Goal: Task Accomplishment & Management: Use online tool/utility

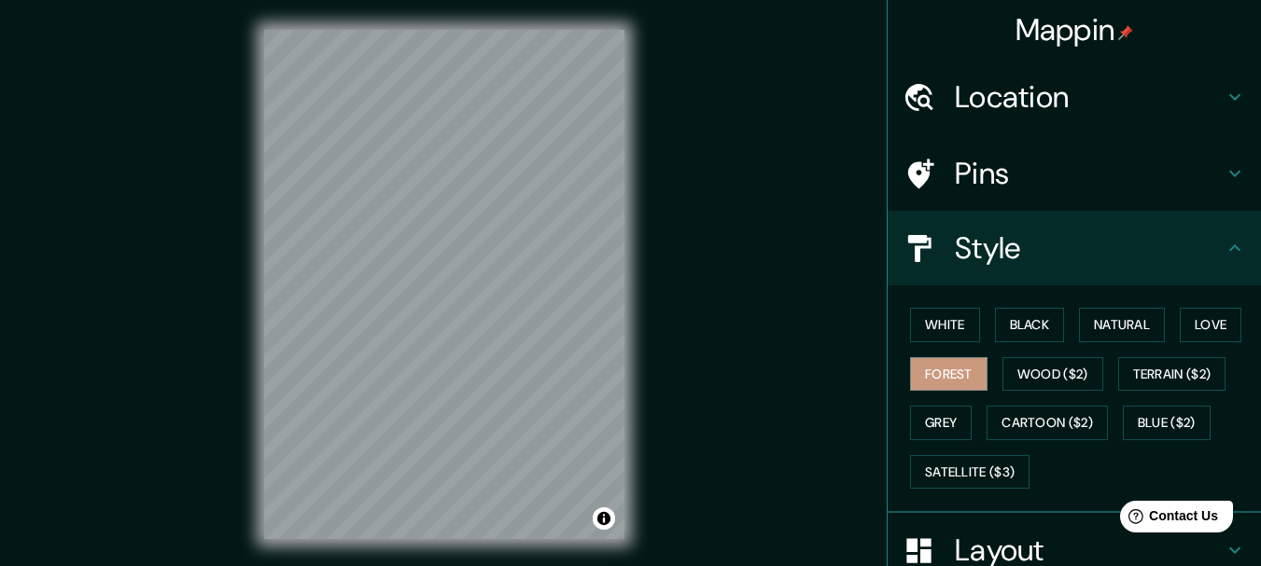
click at [989, 95] on h4 "Location" at bounding box center [1089, 96] width 269 height 37
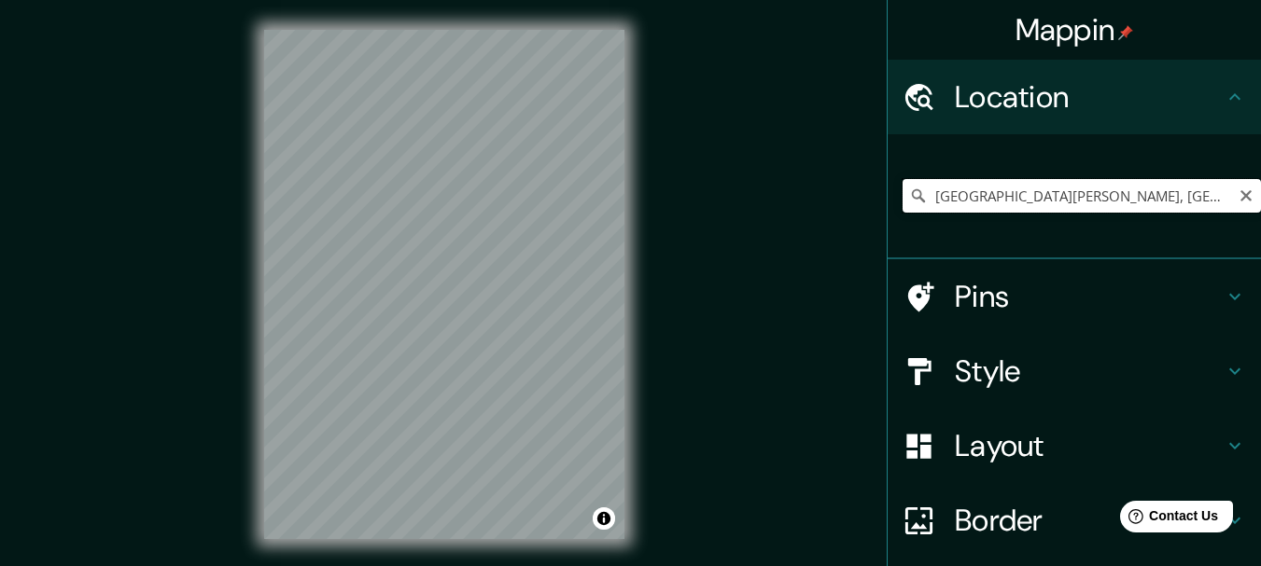
click at [944, 203] on input "[GEOGRAPHIC_DATA][PERSON_NAME], [GEOGRAPHIC_DATA], [GEOGRAPHIC_DATA]" at bounding box center [1081, 196] width 358 height 34
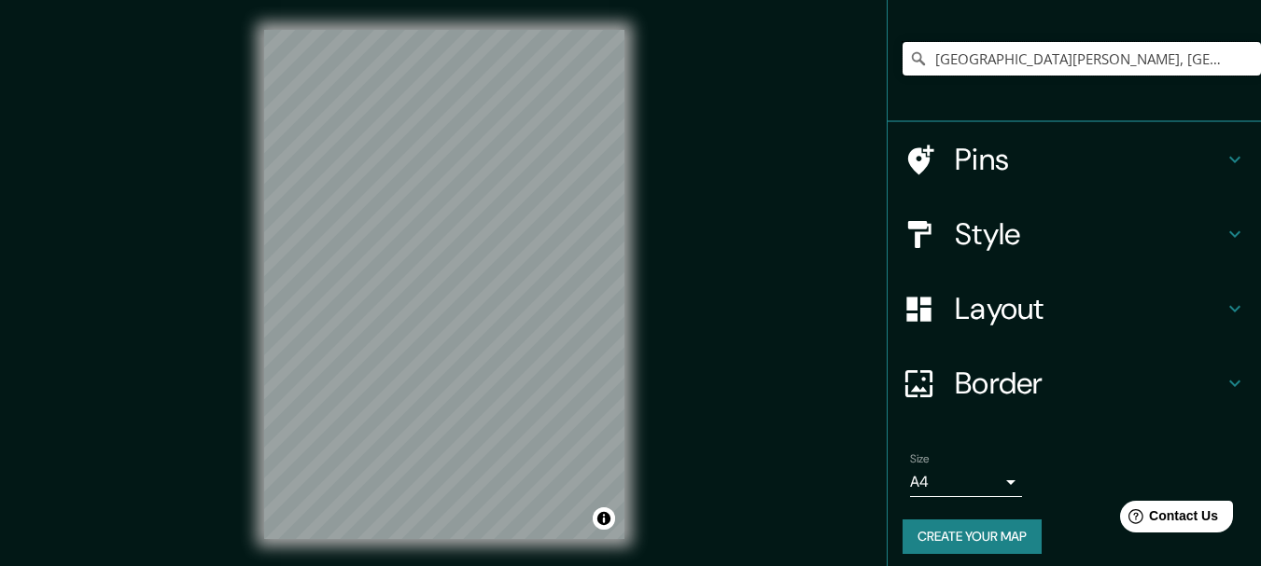
scroll to position [147, 0]
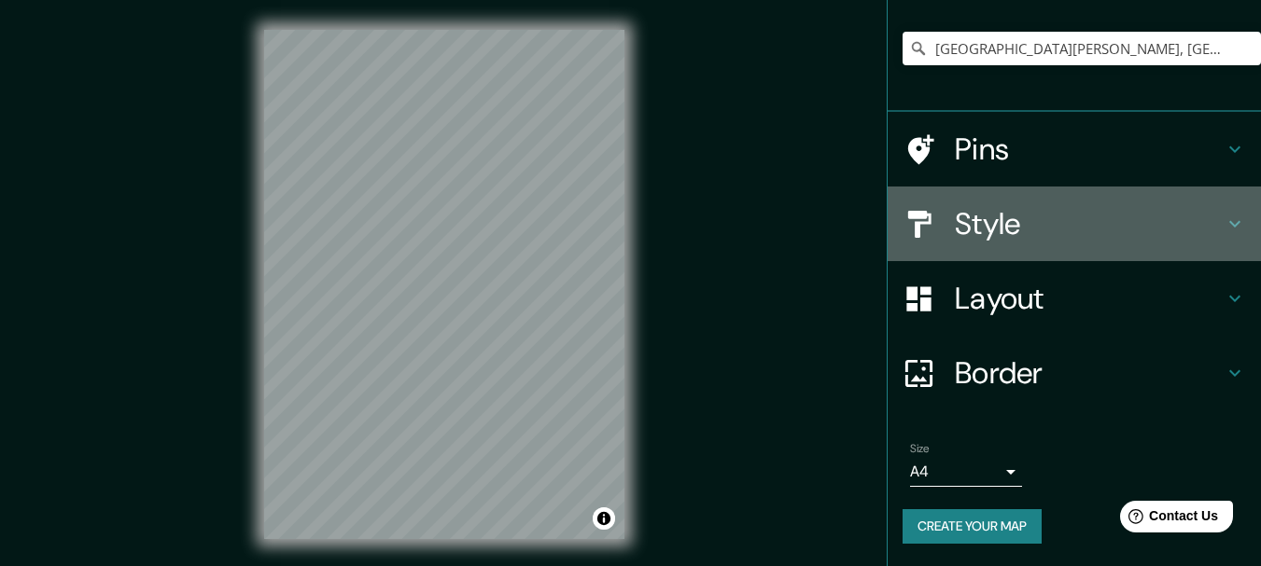
click at [1080, 214] on h4 "Style" at bounding box center [1089, 223] width 269 height 37
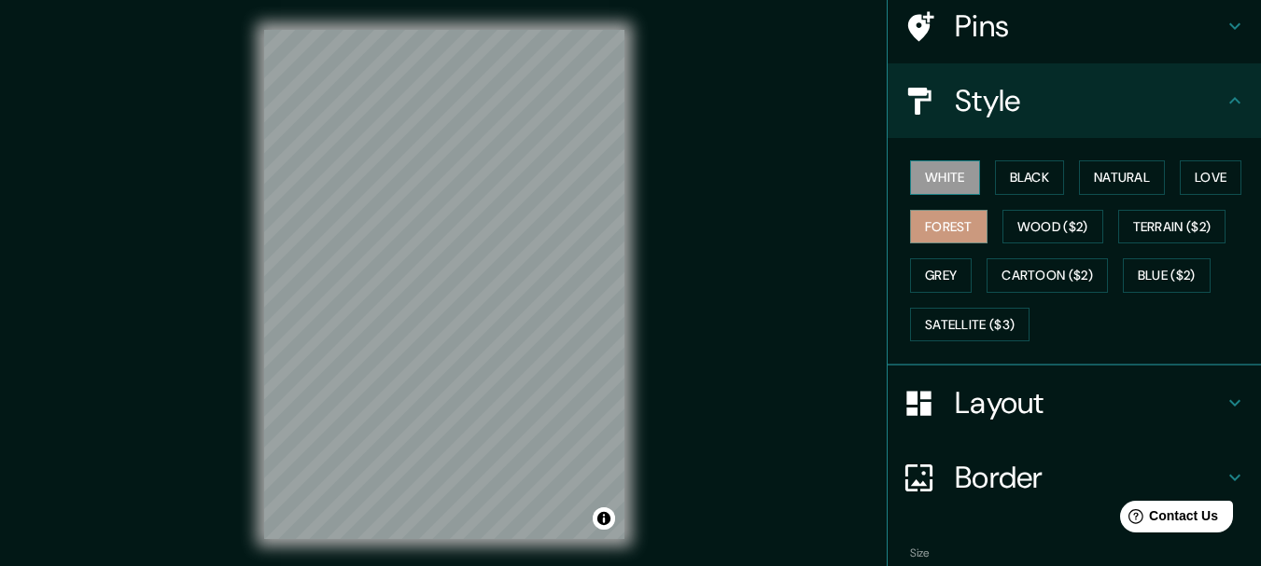
click at [946, 180] on button "White" at bounding box center [945, 178] width 70 height 35
click at [995, 174] on button "Black" at bounding box center [1030, 178] width 70 height 35
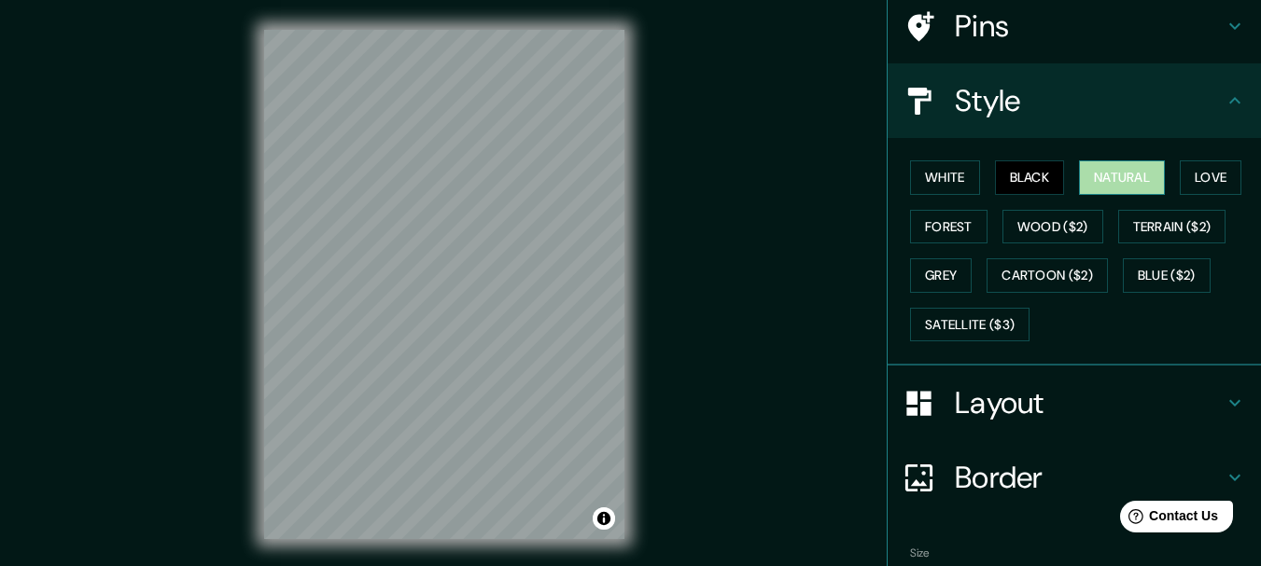
click at [1116, 186] on button "Natural" at bounding box center [1122, 178] width 86 height 35
click at [930, 269] on button "Grey" at bounding box center [941, 275] width 62 height 35
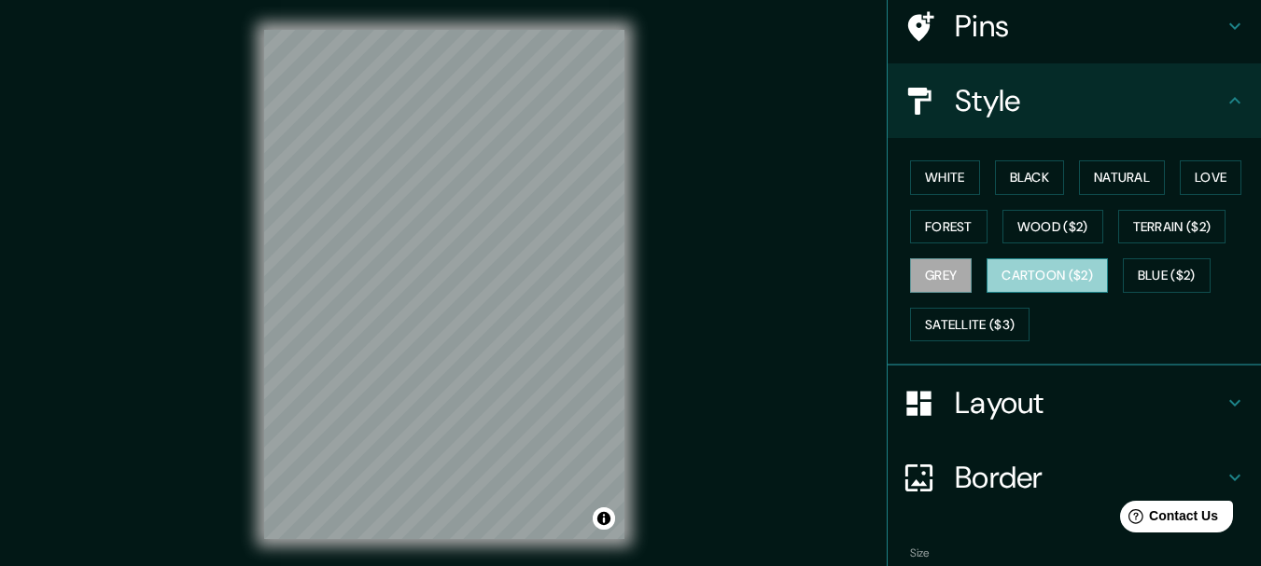
click at [999, 273] on button "Cartoon ($2)" at bounding box center [1046, 275] width 121 height 35
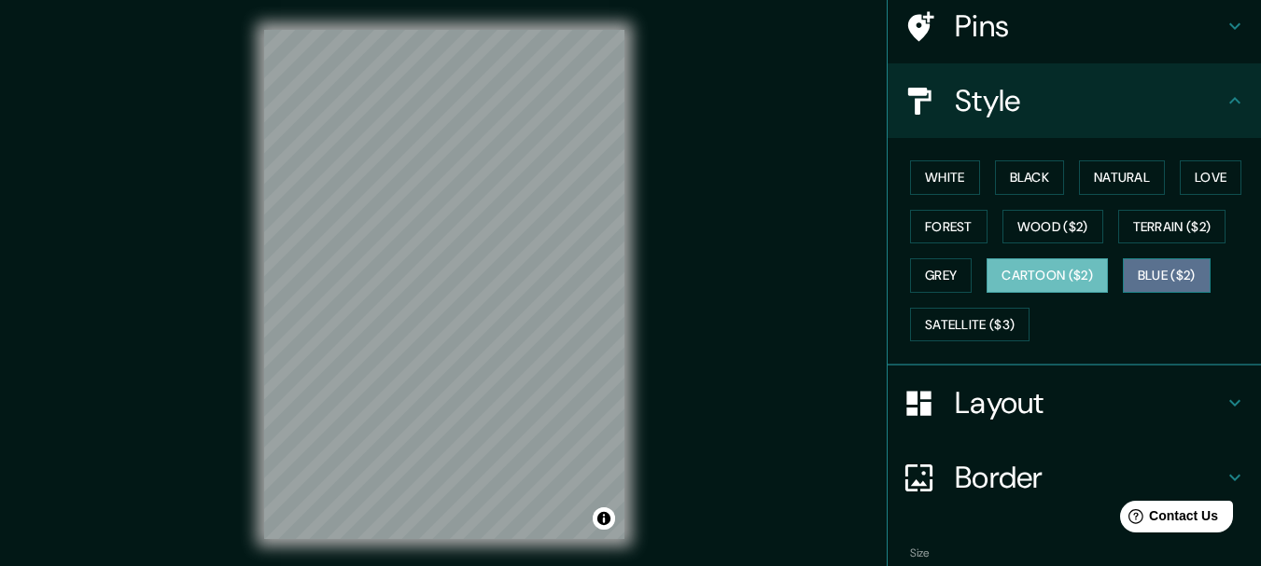
click at [1163, 262] on button "Blue ($2)" at bounding box center [1167, 275] width 88 height 35
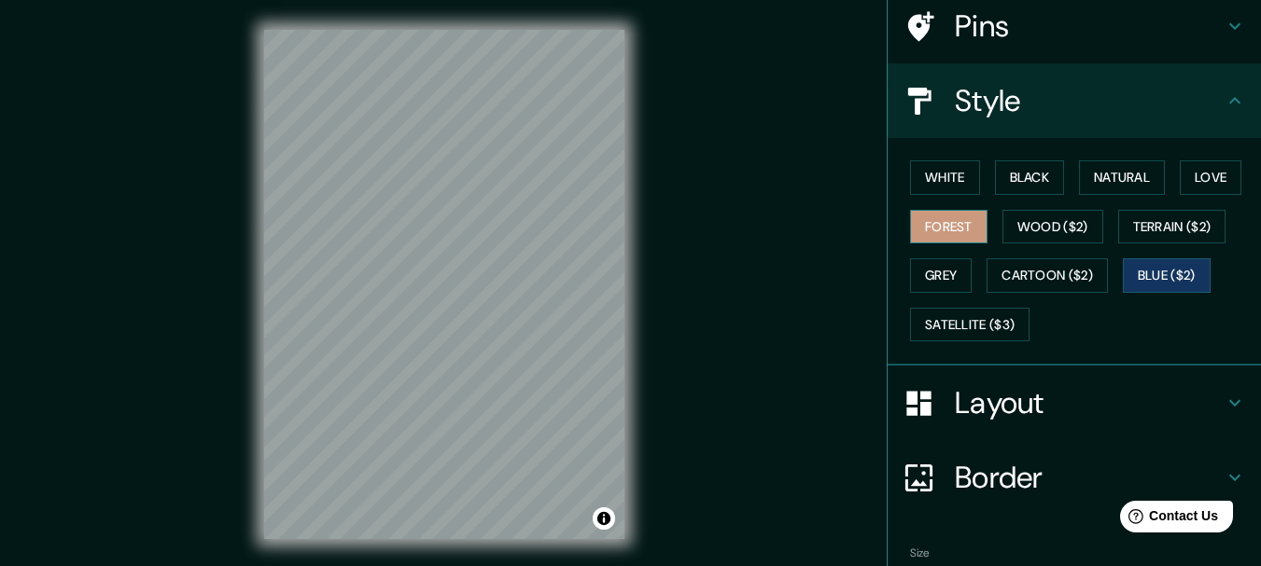
click at [936, 222] on button "Forest" at bounding box center [948, 227] width 77 height 35
click at [933, 190] on button "White" at bounding box center [945, 178] width 70 height 35
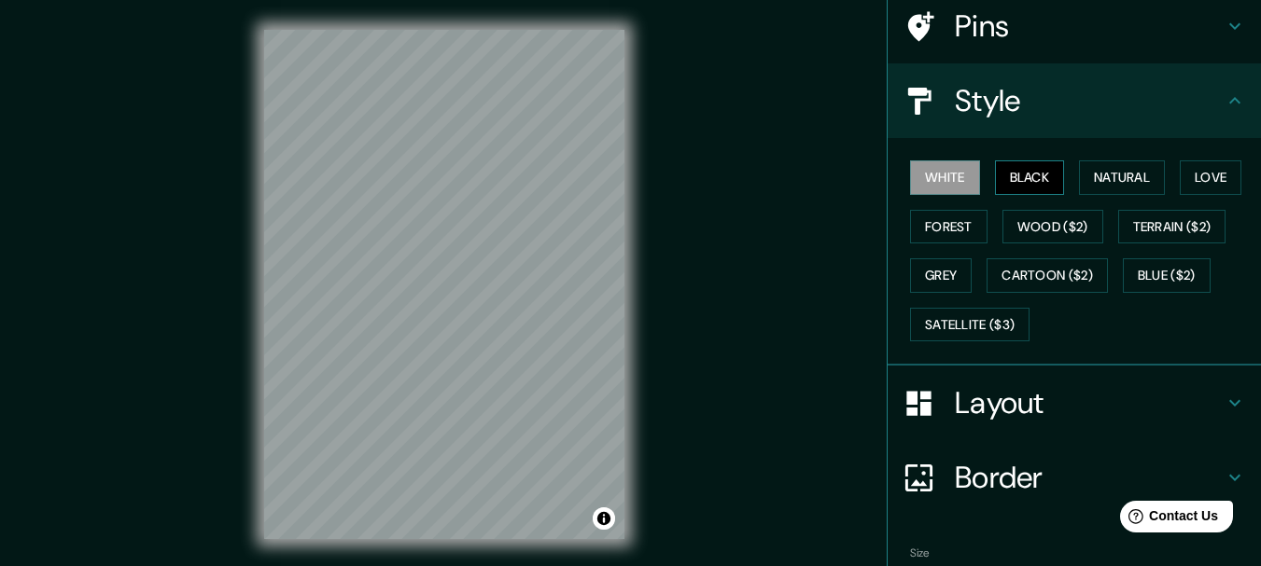
click at [1005, 185] on button "Black" at bounding box center [1030, 178] width 70 height 35
click at [478, 297] on div at bounding box center [476, 295] width 15 height 15
click at [945, 181] on button "White" at bounding box center [945, 178] width 70 height 35
click at [938, 276] on button "Grey" at bounding box center [941, 275] width 62 height 35
click at [1009, 176] on button "Black" at bounding box center [1030, 178] width 70 height 35
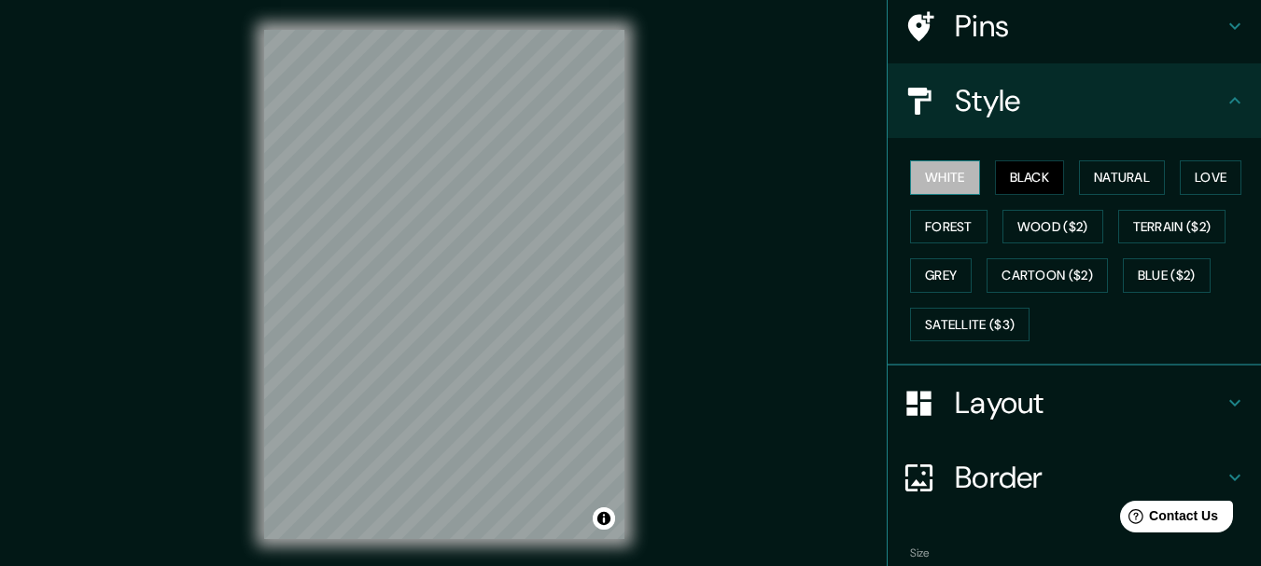
click at [931, 172] on button "White" at bounding box center [945, 178] width 70 height 35
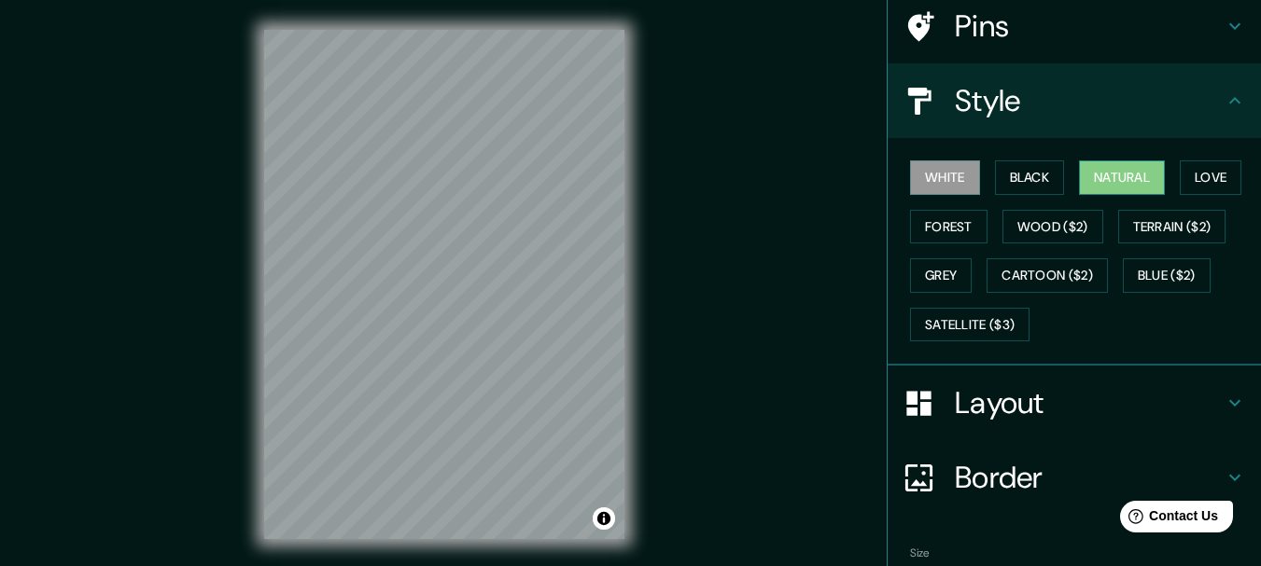
click at [1112, 172] on button "Natural" at bounding box center [1122, 178] width 86 height 35
click at [930, 270] on button "Grey" at bounding box center [941, 275] width 62 height 35
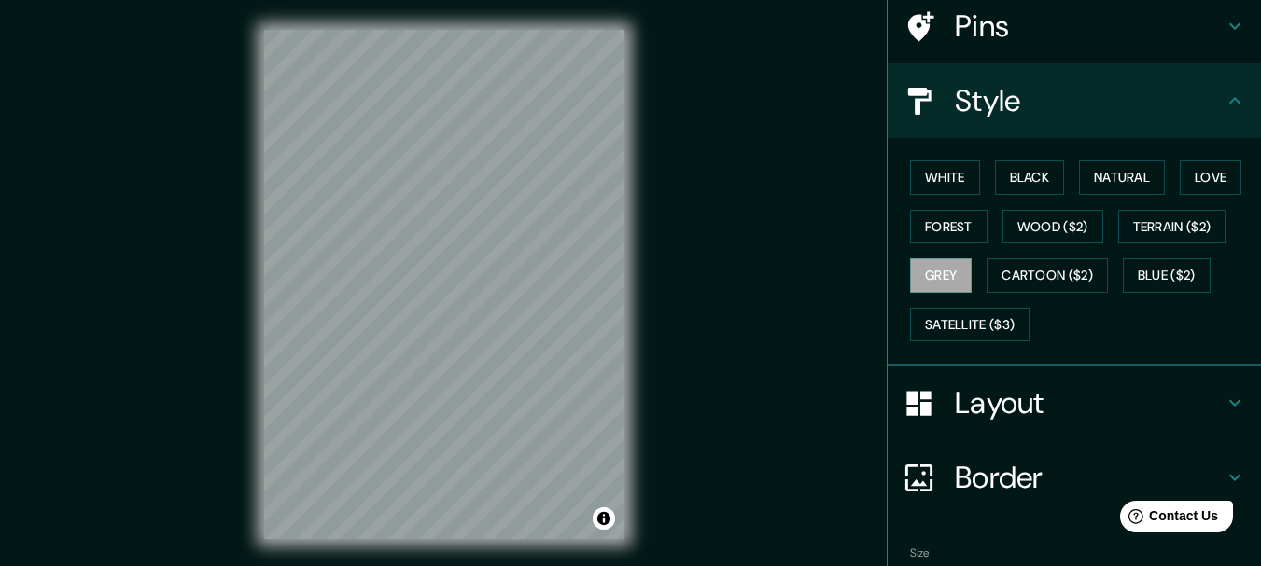
click at [174, 142] on div "Mappin Location [GEOGRAPHIC_DATA][PERSON_NAME], [GEOGRAPHIC_DATA], [GEOGRAPHIC_…" at bounding box center [630, 299] width 1261 height 599
